Goal: Complete application form

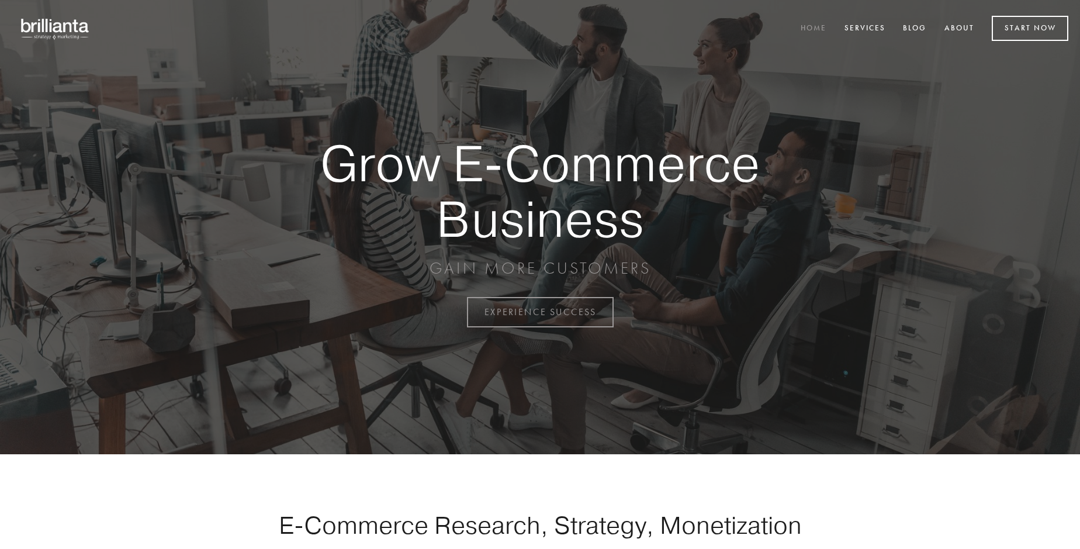
scroll to position [3063, 0]
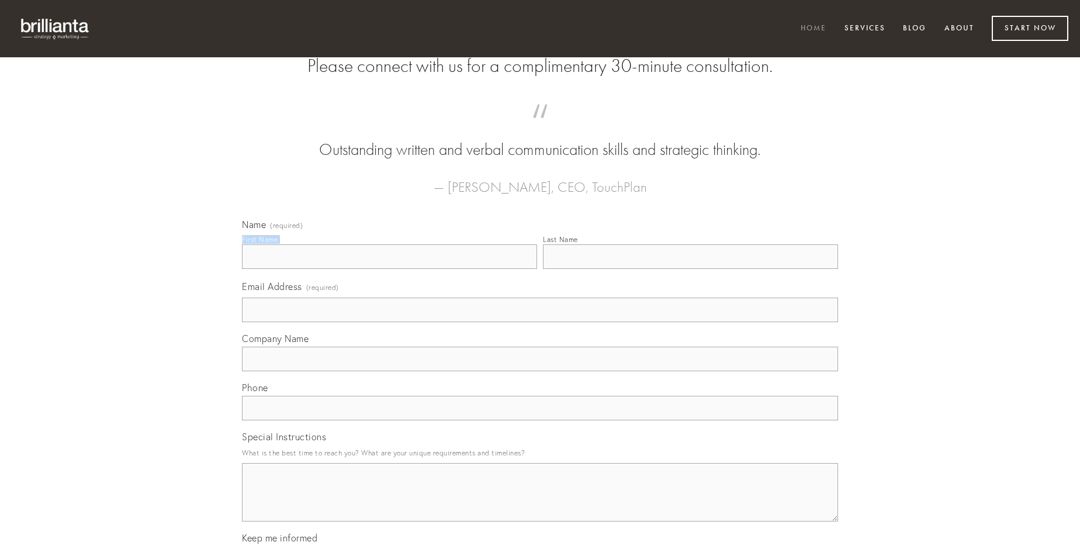
type input "[PERSON_NAME]"
click at [690, 269] on input "Last Name" at bounding box center [690, 256] width 295 height 25
type input "[PERSON_NAME]"
click at [540, 322] on input "Email Address (required)" at bounding box center [540, 309] width 596 height 25
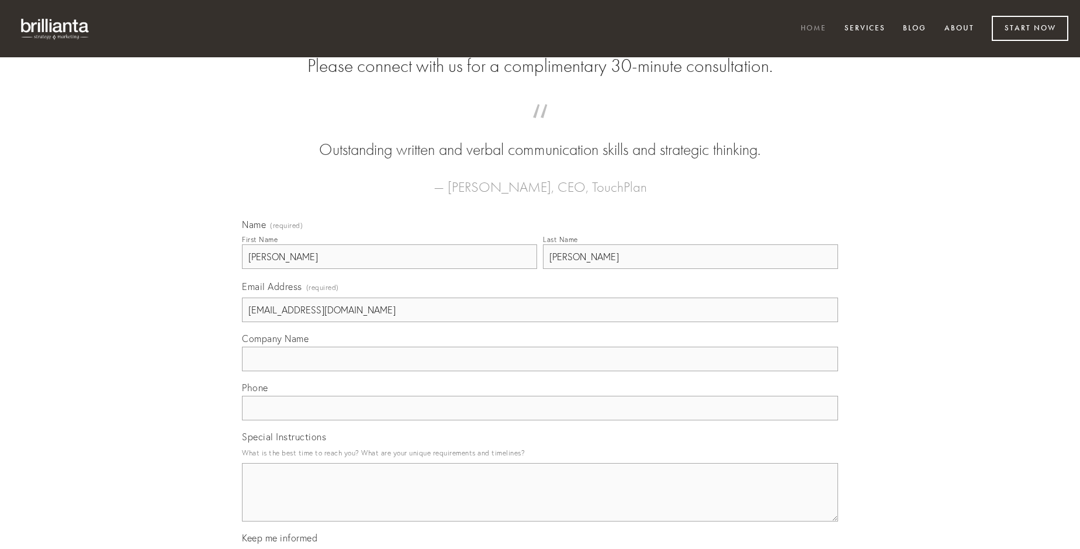
type input "[EMAIL_ADDRESS][DOMAIN_NAME]"
click at [540, 371] on input "Company Name" at bounding box center [540, 359] width 596 height 25
type input "arcesso"
click at [540, 420] on input "text" at bounding box center [540, 408] width 596 height 25
click at [540, 503] on textarea "Special Instructions" at bounding box center [540, 492] width 596 height 58
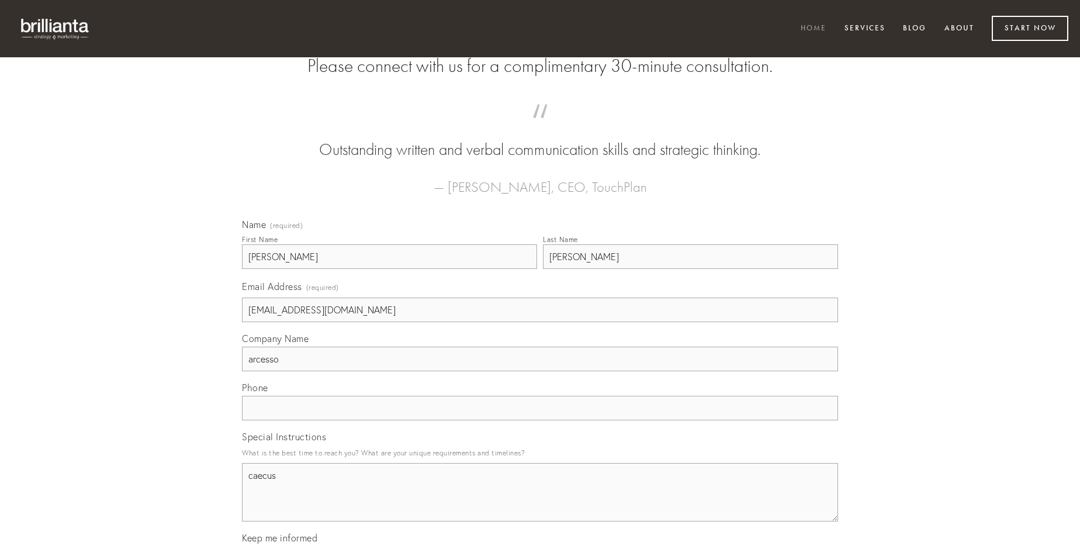
type textarea "caecus"
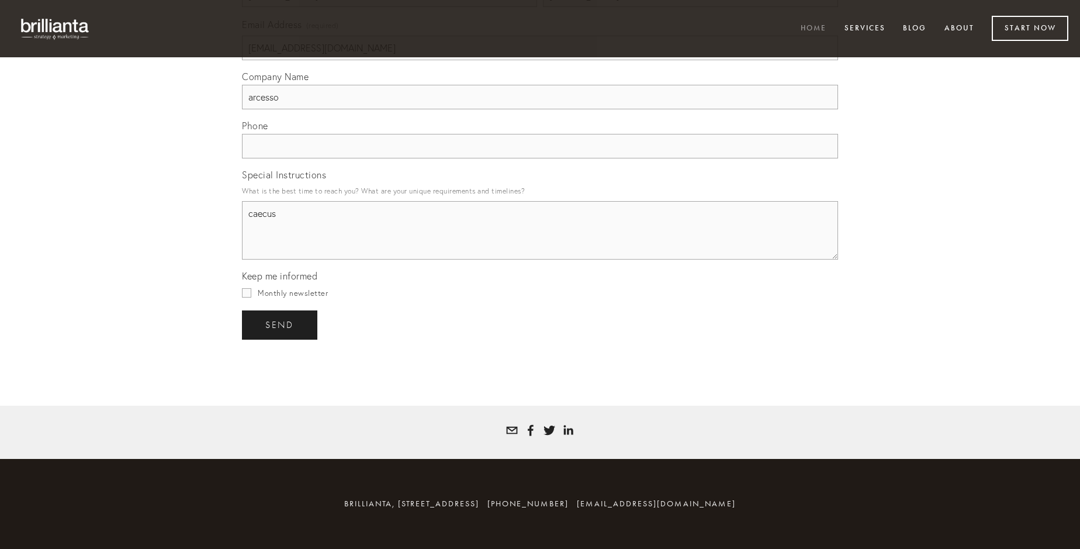
click at [280, 324] on span "send" at bounding box center [279, 325] width 29 height 11
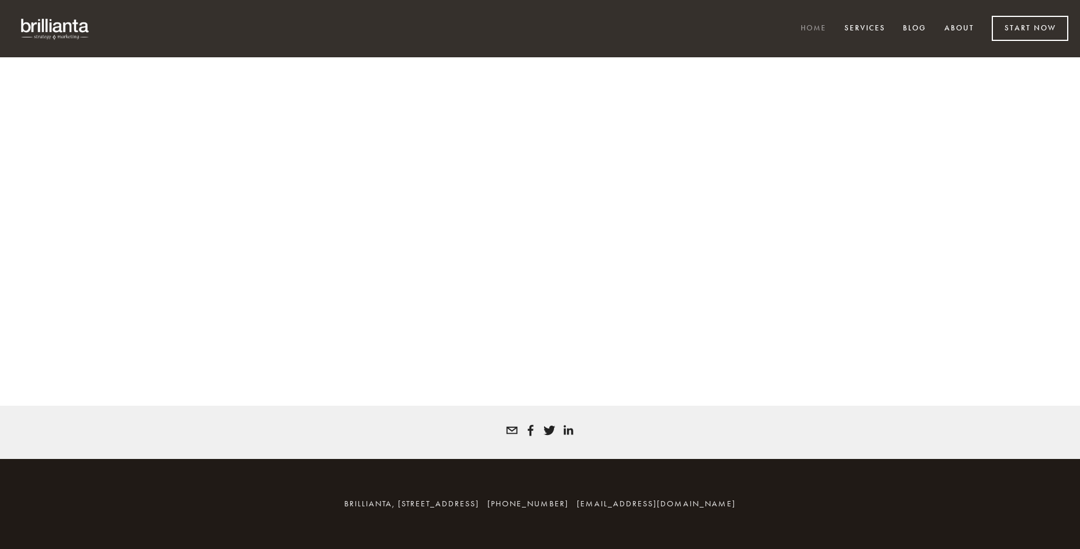
scroll to position [3047, 0]
